Goal: Use online tool/utility: Utilize a website feature to perform a specific function

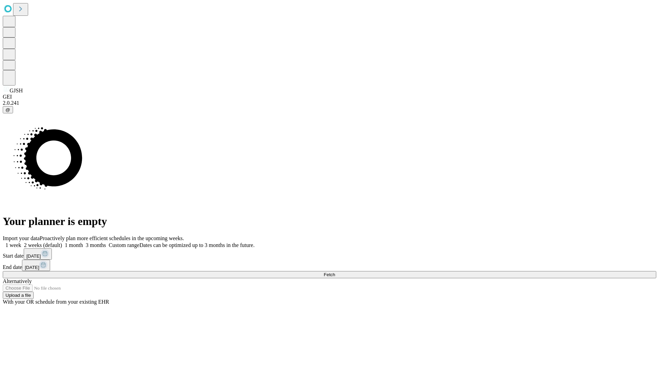
click at [335, 272] on span "Fetch" at bounding box center [329, 274] width 11 height 5
